Goal: Browse casually

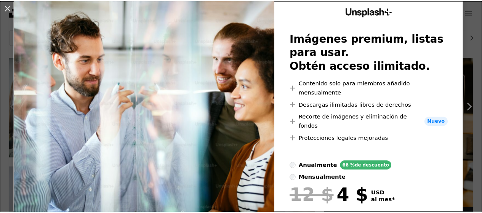
scroll to position [74, 0]
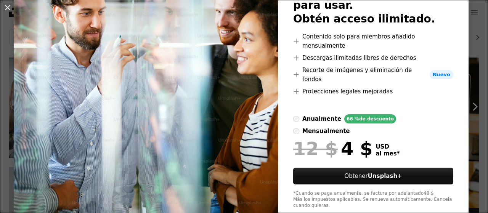
click at [321, 197] on div "An X shape Unsplash+ Imágenes premium, listas para usar. Obtén acceso ilimitado…" at bounding box center [244, 106] width 488 height 213
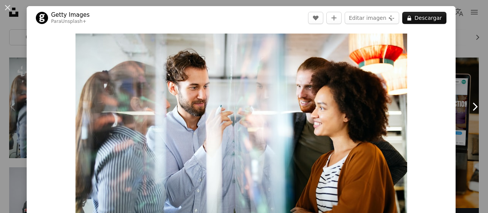
click at [462, 114] on link "Chevron right" at bounding box center [474, 106] width 27 height 73
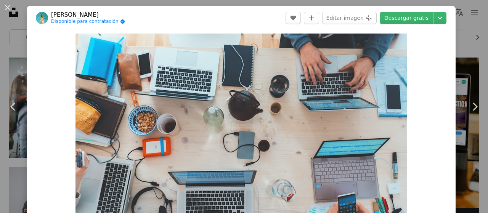
click at [0, 45] on div "An X shape Chevron left Chevron right [PERSON_NAME] Disponible para contratació…" at bounding box center [244, 106] width 488 height 213
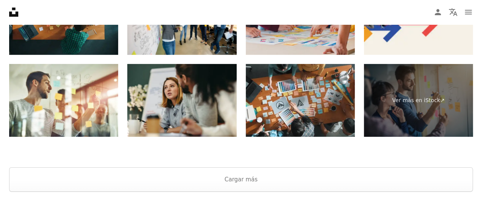
scroll to position [1220, 0]
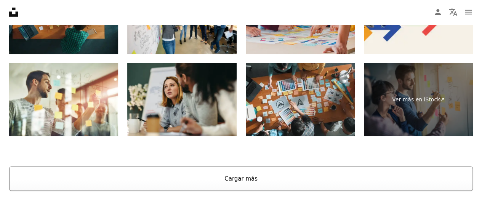
click at [236, 171] on button "Cargar más" at bounding box center [241, 179] width 464 height 24
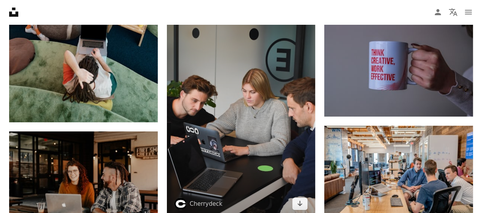
scroll to position [1360, 0]
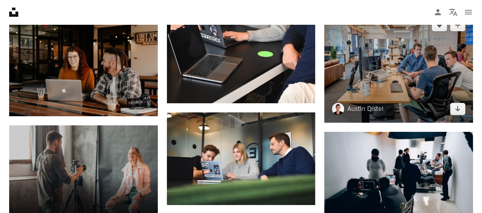
click at [356, 89] on img at bounding box center [398, 66] width 149 height 111
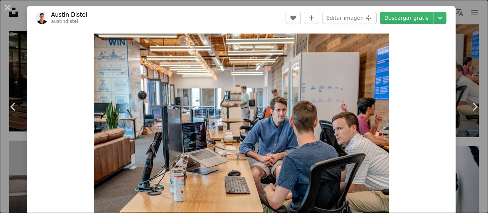
click at [453, 58] on div "An X shape Chevron left Chevron right [PERSON_NAME] austindistel A heart A plus…" at bounding box center [244, 106] width 488 height 213
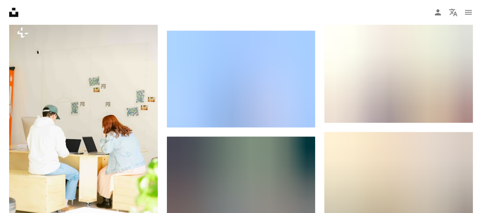
scroll to position [2085, 0]
